Goal: Task Accomplishment & Management: Complete application form

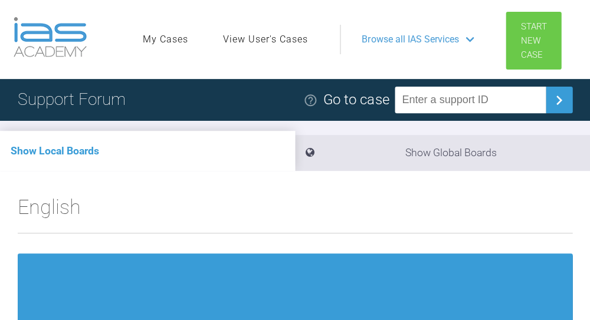
click at [542, 36] on link "Start New Case" at bounding box center [532, 41] width 55 height 58
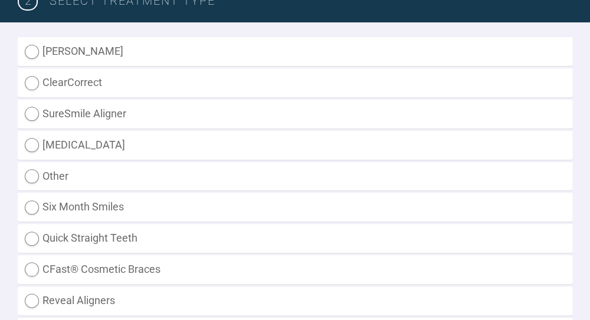
scroll to position [278, 0]
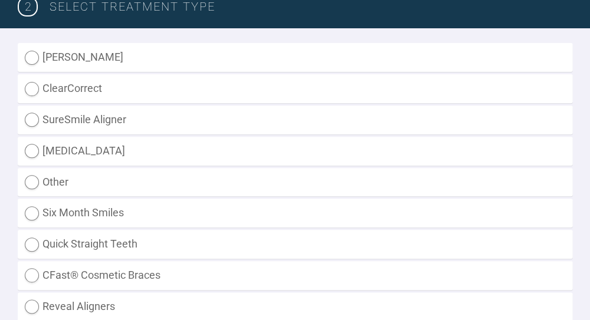
click at [34, 120] on label "SureSmile Aligner" at bounding box center [295, 120] width 554 height 29
radio Aligner "true"
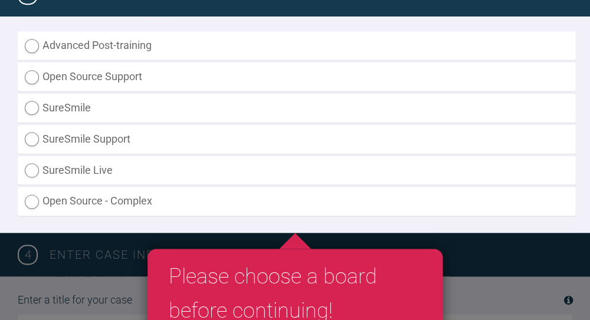
scroll to position [835, 0]
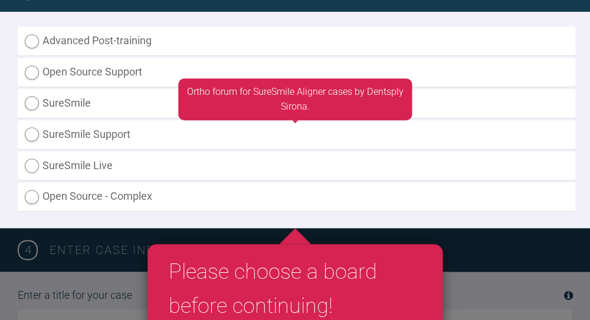
click at [33, 132] on label "SureSmile Support" at bounding box center [296, 134] width 557 height 29
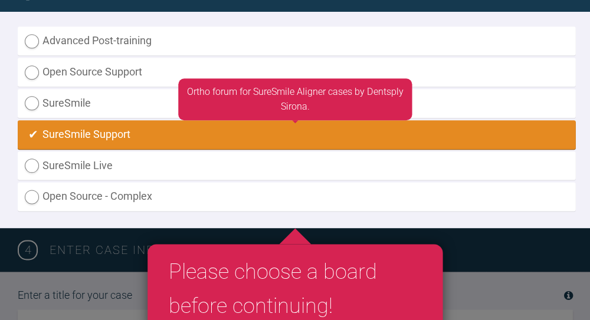
radio input "true"
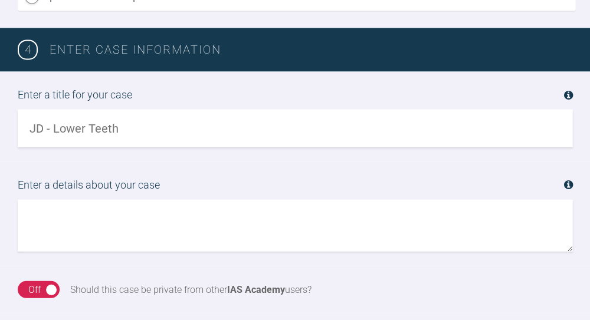
scroll to position [1041, 0]
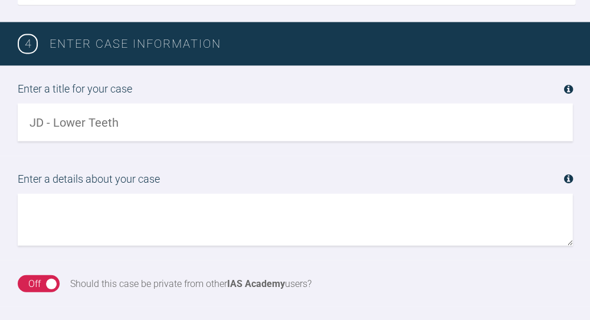
click at [133, 130] on input "text" at bounding box center [295, 122] width 554 height 38
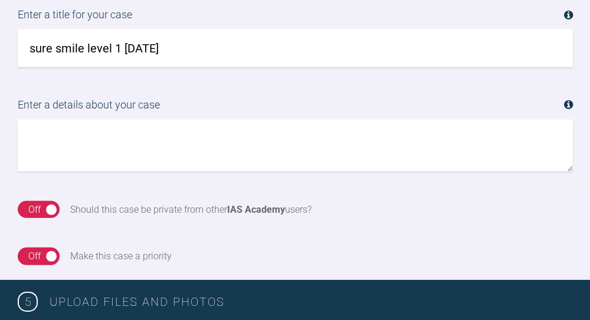
scroll to position [1114, 0]
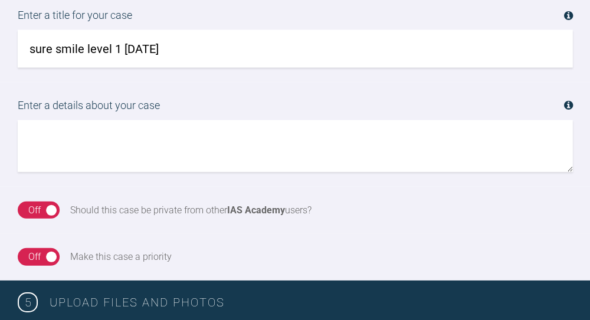
type input "sure smile level 1 [DATE]"
click at [201, 142] on textarea at bounding box center [295, 146] width 554 height 52
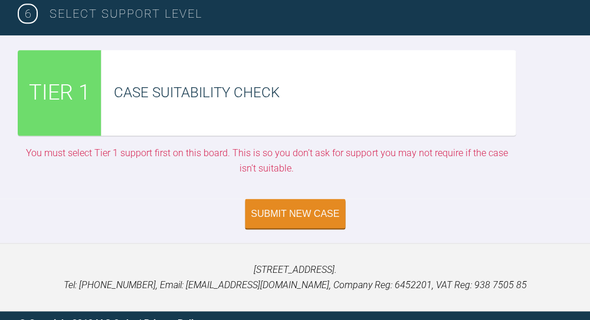
scroll to position [1701, 0]
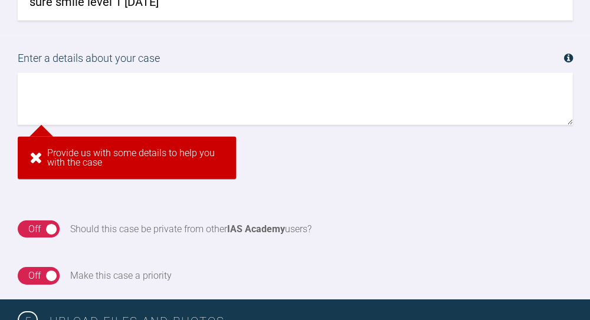
scroll to position [1007, 0]
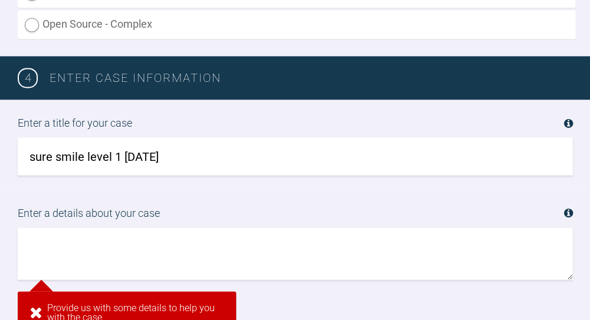
click at [255, 242] on textarea at bounding box center [295, 254] width 554 height 52
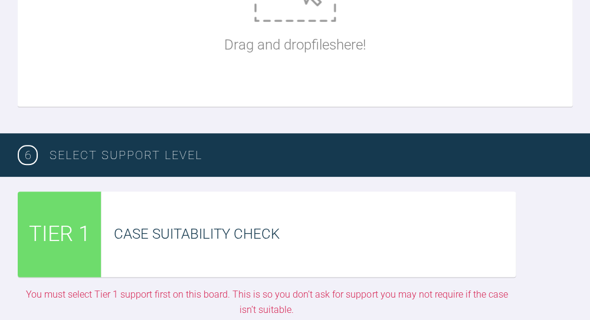
scroll to position [1628, 0]
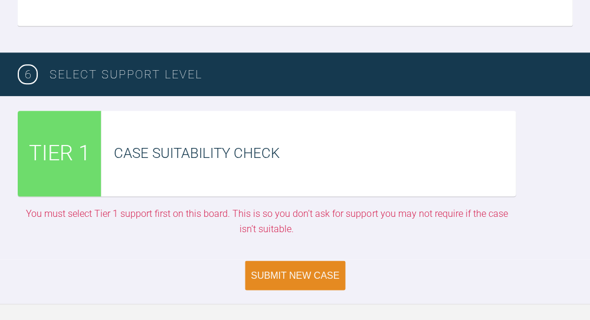
type textarea "mhgfgjc"
click at [285, 271] on div "Submit New Case" at bounding box center [295, 275] width 88 height 11
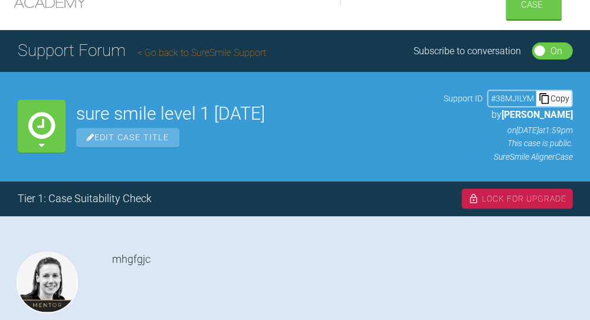
scroll to position [29, 0]
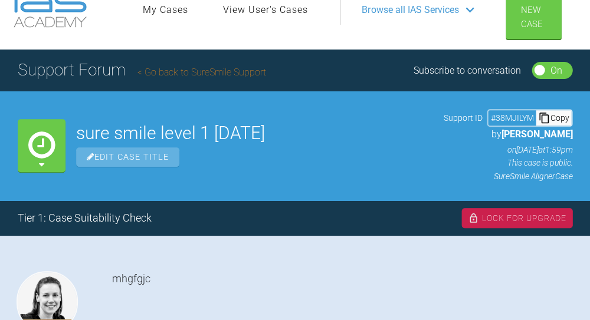
click at [245, 75] on link "Go back to SureSmile Support" at bounding box center [201, 72] width 129 height 11
